Goal: Information Seeking & Learning: Check status

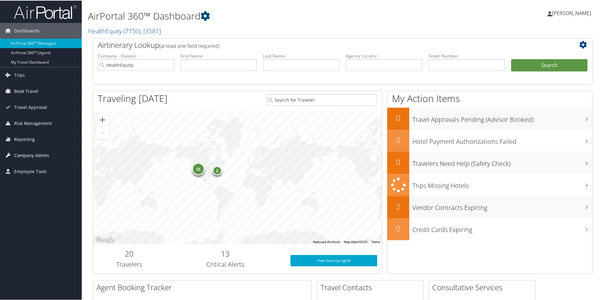
click at [29, 155] on span "Company Admin" at bounding box center [31, 155] width 35 height 16
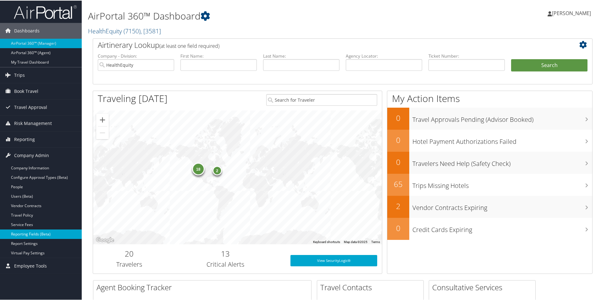
click at [23, 232] on link "Reporting Fields (Beta)" at bounding box center [41, 233] width 82 height 9
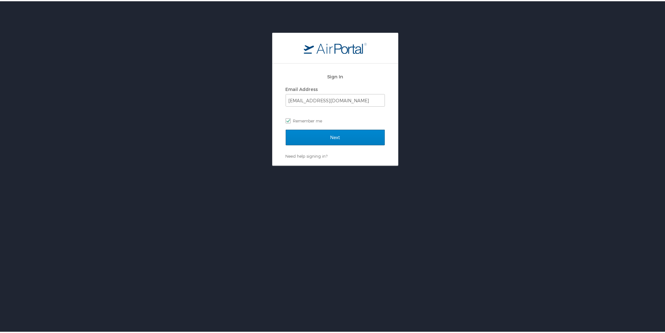
click at [330, 128] on form "Sign In Email Address lfontaine@healthequity.com Remember me Next" at bounding box center [335, 111] width 99 height 84
click at [330, 130] on input "Next" at bounding box center [335, 136] width 99 height 16
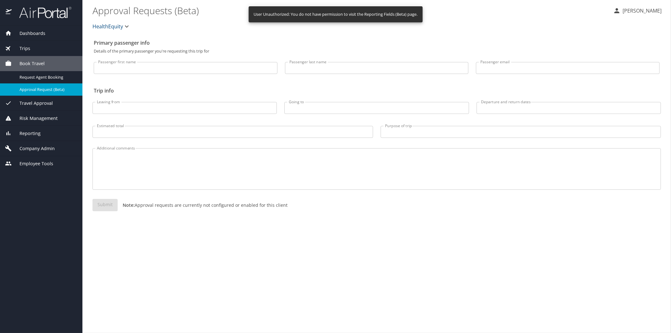
click at [32, 132] on span "Reporting" at bounding box center [26, 133] width 29 height 7
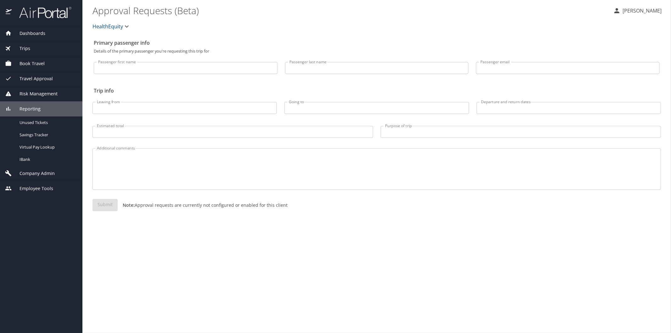
click at [35, 110] on span "Reporting" at bounding box center [26, 108] width 29 height 7
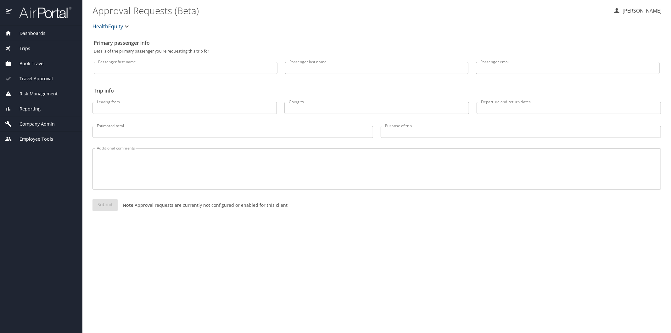
click at [38, 120] on span "Company Admin" at bounding box center [33, 123] width 43 height 7
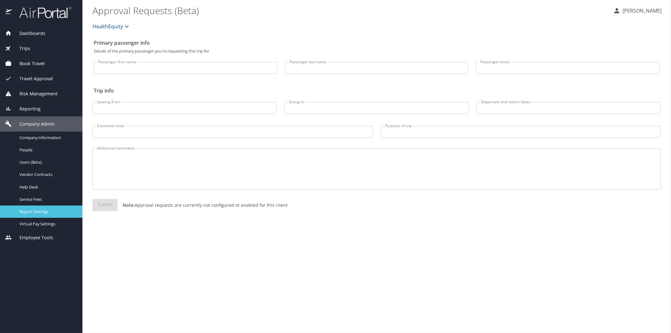
click at [26, 211] on span "Report Settings" at bounding box center [46, 211] width 55 height 6
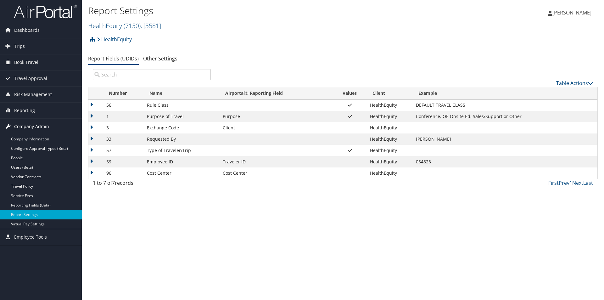
click at [26, 126] on span "Company Admin" at bounding box center [31, 127] width 35 height 16
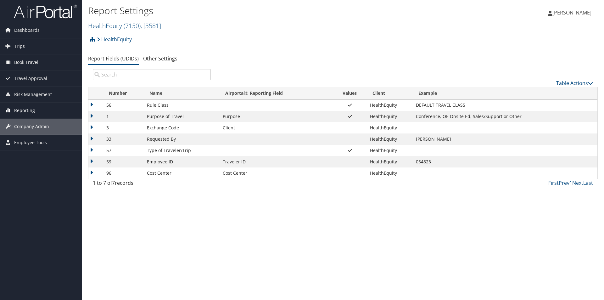
click at [25, 108] on span "Reporting" at bounding box center [24, 110] width 21 height 16
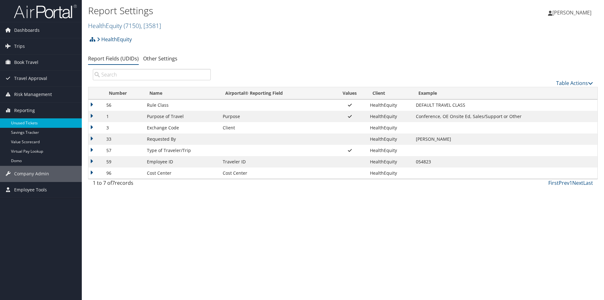
click at [24, 124] on link "Unused Tickets" at bounding box center [41, 122] width 82 height 9
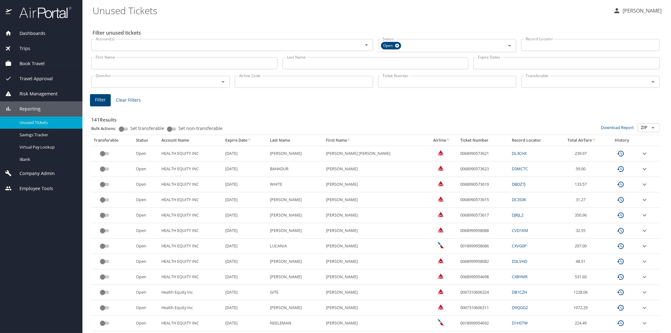
click at [284, 64] on input "Last Name" at bounding box center [375, 63] width 186 height 12
type input "shakir"
click at [97, 102] on span "Filter" at bounding box center [100, 100] width 11 height 8
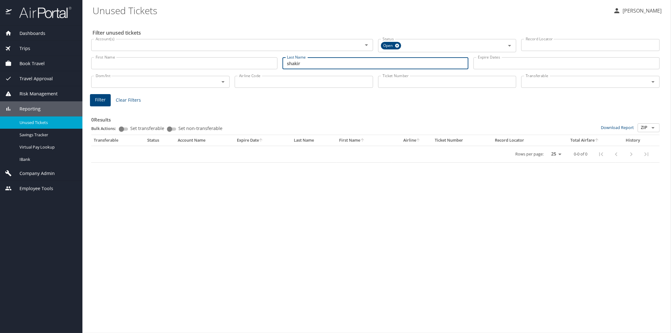
drag, startPoint x: 322, startPoint y: 64, endPoint x: 284, endPoint y: 62, distance: 38.1
click at [284, 62] on input "shakir" at bounding box center [375, 63] width 186 height 12
type input "[PERSON_NAME]"
click at [97, 98] on span "Filter" at bounding box center [100, 100] width 11 height 8
